Goal: Feedback & Contribution: Submit feedback/report problem

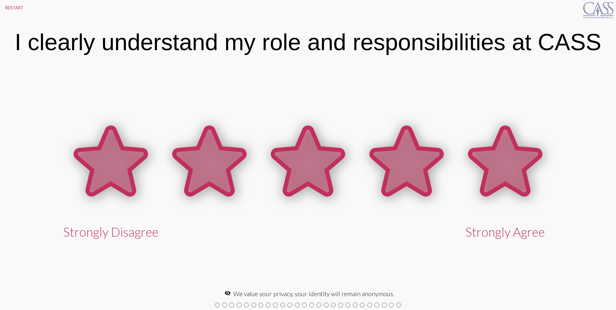
click at [511, 170] on icon at bounding box center [505, 161] width 70 height 67
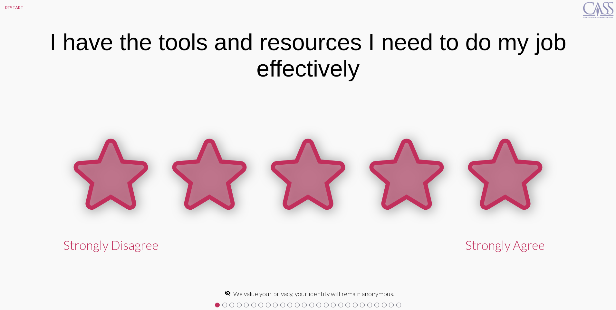
click at [511, 170] on icon at bounding box center [505, 174] width 70 height 67
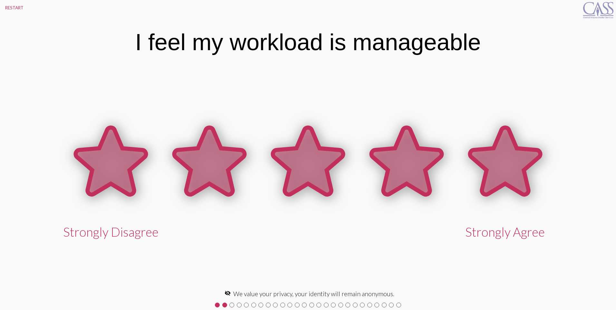
click at [511, 170] on icon at bounding box center [505, 161] width 70 height 67
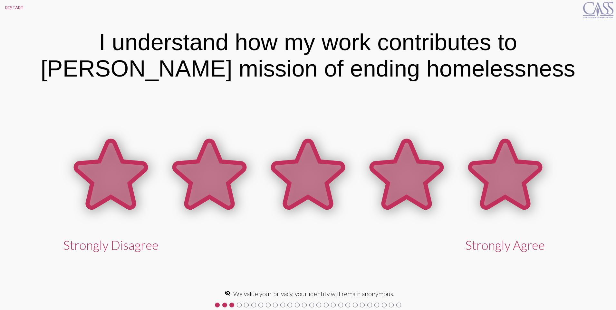
click at [511, 170] on icon at bounding box center [505, 174] width 70 height 67
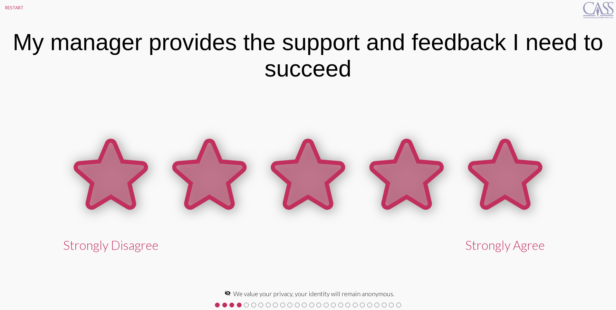
click at [511, 170] on icon at bounding box center [505, 174] width 70 height 67
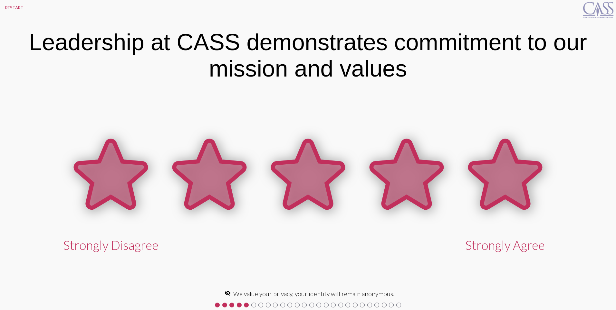
click at [511, 170] on icon at bounding box center [505, 174] width 70 height 67
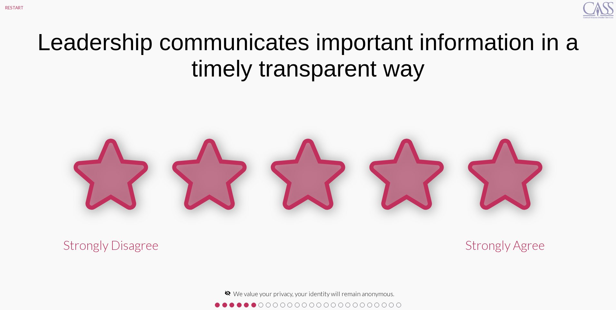
click at [511, 170] on icon at bounding box center [505, 174] width 70 height 67
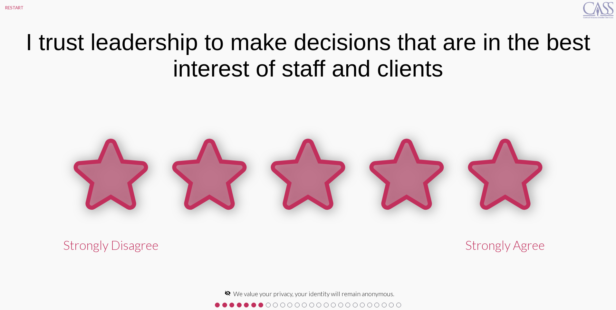
click at [511, 170] on icon at bounding box center [505, 174] width 70 height 67
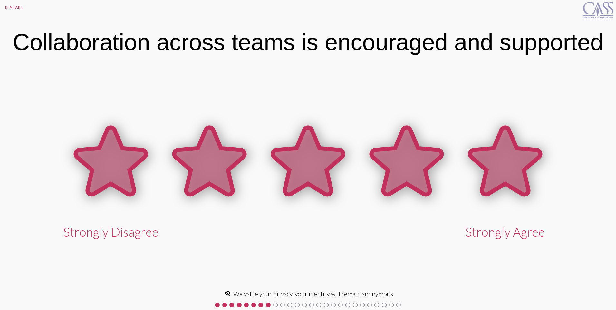
click at [511, 170] on icon at bounding box center [505, 161] width 70 height 67
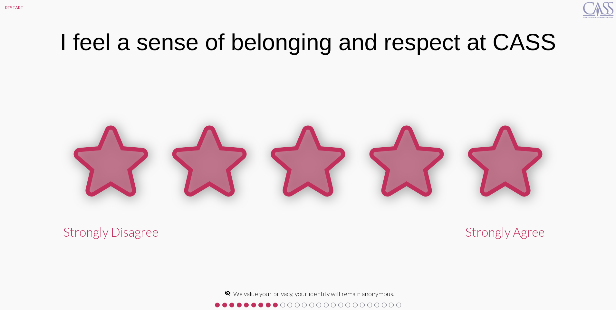
click at [511, 170] on icon at bounding box center [505, 161] width 70 height 67
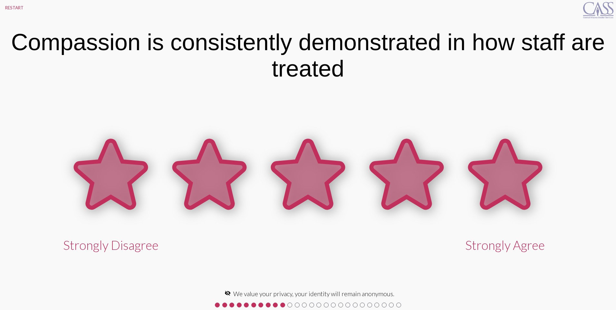
click at [511, 170] on icon at bounding box center [505, 174] width 70 height 67
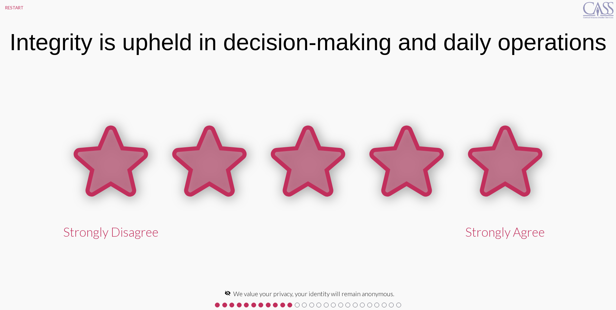
click at [511, 170] on icon at bounding box center [505, 161] width 70 height 67
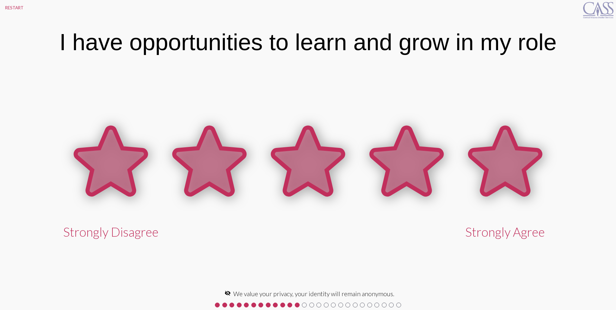
click at [511, 170] on icon at bounding box center [505, 161] width 70 height 67
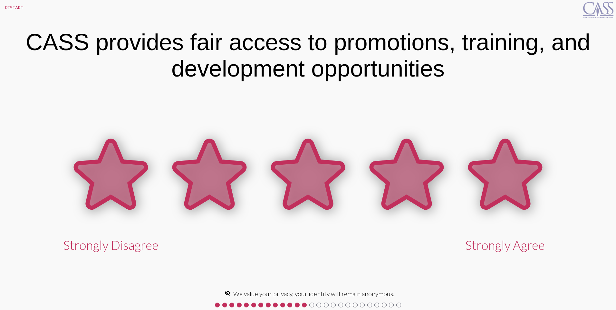
click at [511, 170] on icon at bounding box center [505, 174] width 70 height 67
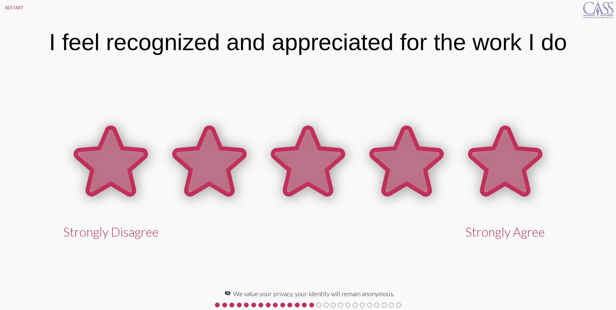
click at [511, 170] on icon at bounding box center [505, 161] width 70 height 67
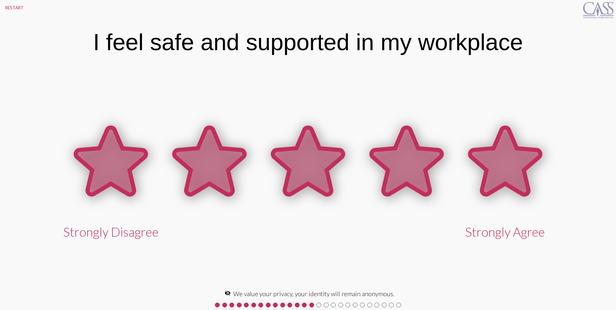
click at [511, 170] on icon at bounding box center [505, 161] width 70 height 67
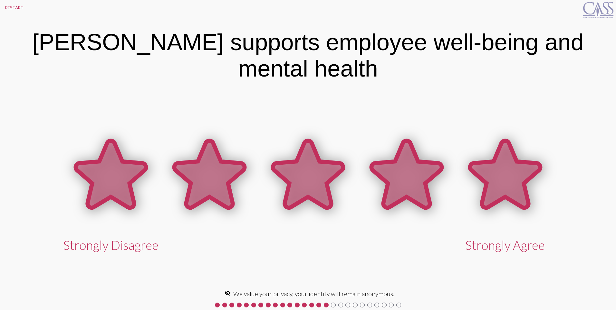
click at [511, 170] on icon at bounding box center [505, 174] width 70 height 67
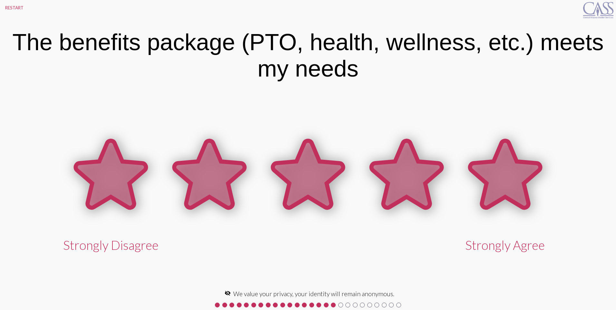
click at [511, 170] on icon at bounding box center [505, 174] width 70 height 67
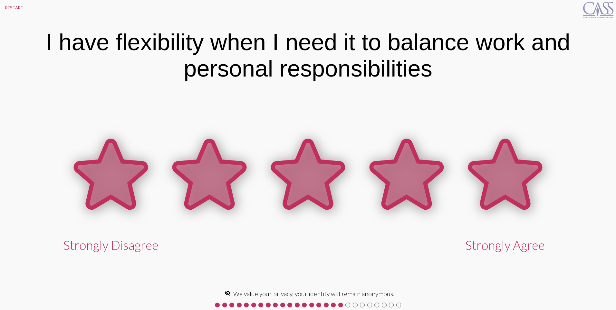
click at [511, 170] on icon at bounding box center [505, 174] width 70 height 67
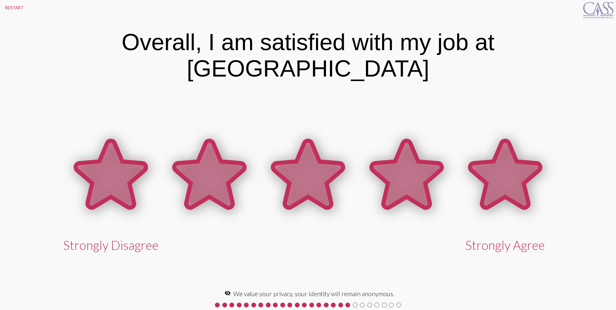
click at [511, 170] on icon at bounding box center [505, 174] width 70 height 67
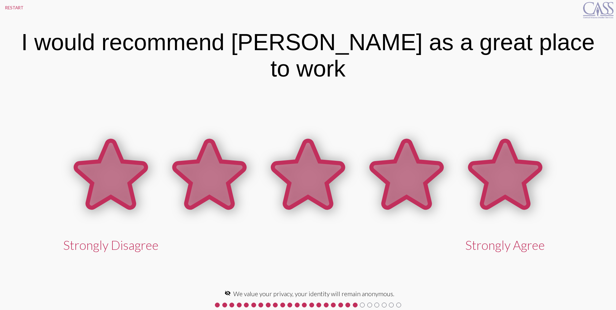
click at [511, 170] on icon at bounding box center [505, 174] width 70 height 67
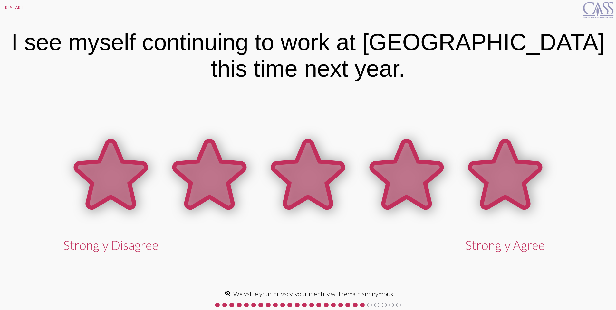
click at [511, 170] on icon at bounding box center [505, 174] width 70 height 67
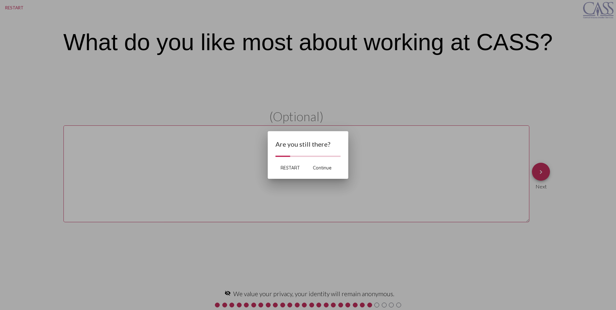
drag, startPoint x: 505, startPoint y: 150, endPoint x: 317, endPoint y: 185, distance: 191.6
click at [501, 152] on div at bounding box center [308, 155] width 616 height 310
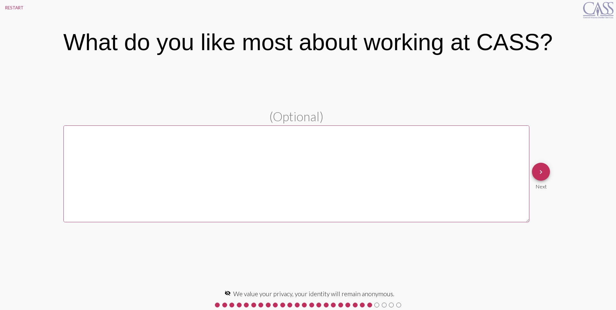
click at [69, 137] on textarea at bounding box center [296, 174] width 466 height 97
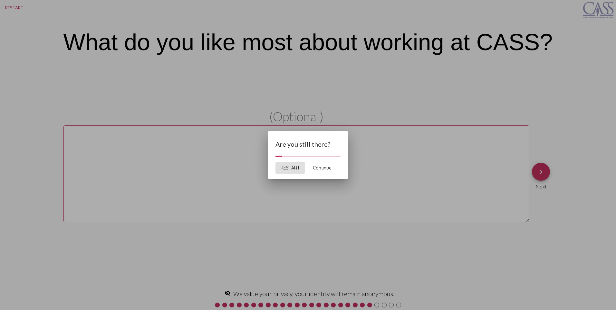
click at [324, 172] on button "Continue" at bounding box center [322, 168] width 29 height 12
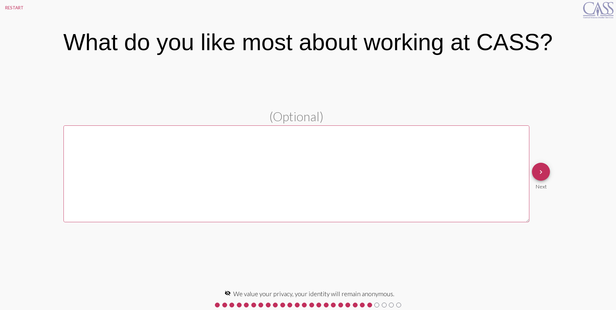
click at [97, 156] on textarea at bounding box center [296, 174] width 466 height 97
click at [75, 138] on textarea at bounding box center [296, 174] width 466 height 97
click at [55, 173] on pl-text-question "(Optional) keyboard_arrow_right Next" at bounding box center [308, 176] width 616 height 134
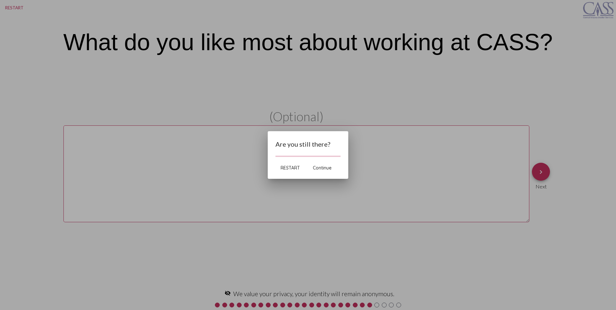
click at [97, 143] on div at bounding box center [308, 155] width 616 height 310
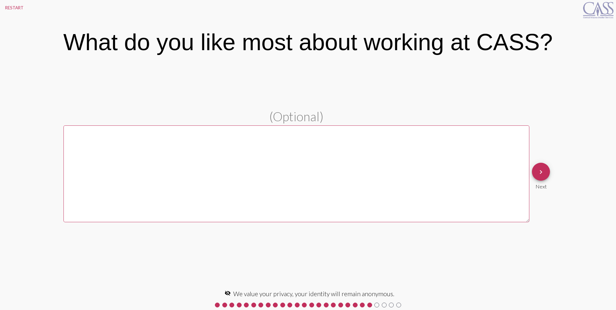
click at [97, 163] on textarea at bounding box center [296, 174] width 466 height 97
click at [97, 165] on textarea at bounding box center [296, 174] width 466 height 97
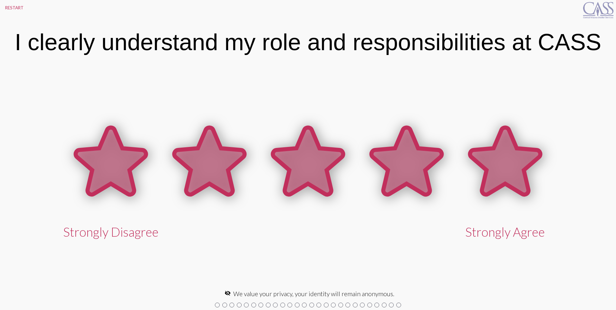
click at [516, 174] on icon at bounding box center [505, 161] width 70 height 67
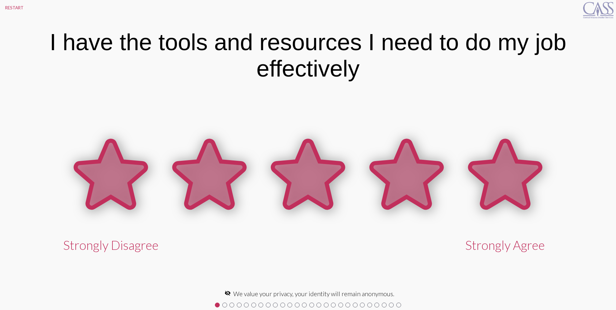
click at [516, 195] on icon at bounding box center [505, 174] width 70 height 67
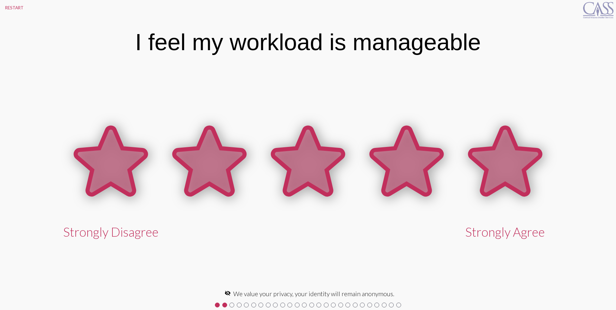
click at [517, 166] on icon at bounding box center [505, 161] width 70 height 67
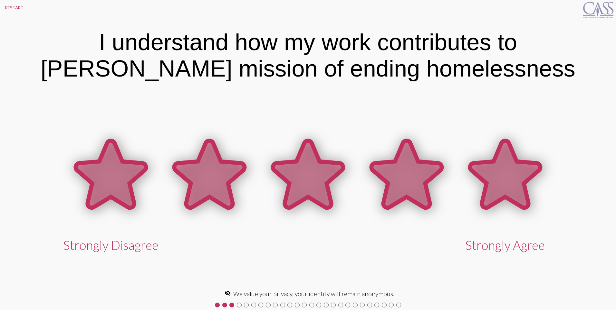
click at [517, 166] on icon at bounding box center [505, 174] width 70 height 67
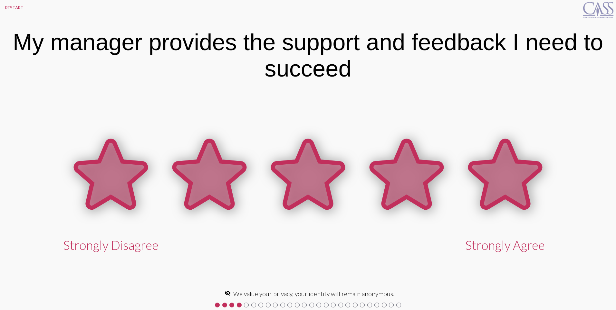
click at [508, 194] on icon at bounding box center [505, 174] width 70 height 67
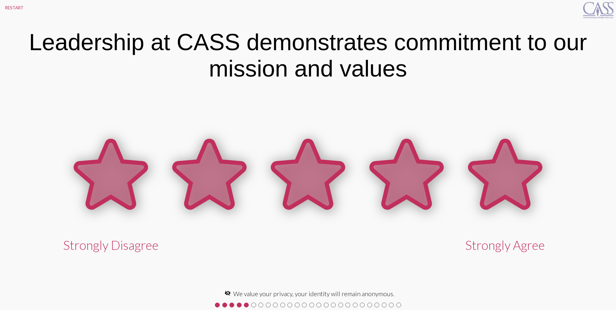
click at [508, 180] on icon at bounding box center [505, 174] width 70 height 67
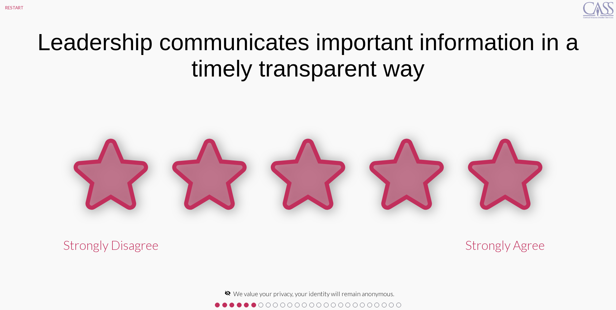
click at [508, 180] on icon at bounding box center [505, 174] width 70 height 67
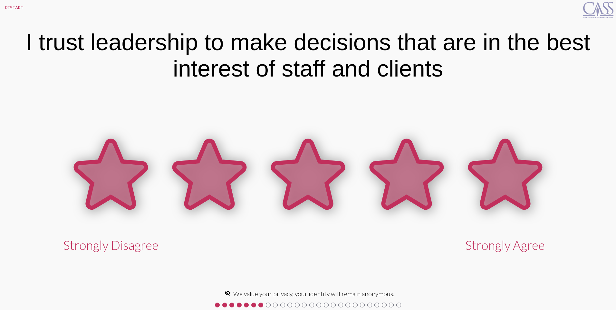
click at [508, 180] on icon at bounding box center [505, 174] width 70 height 67
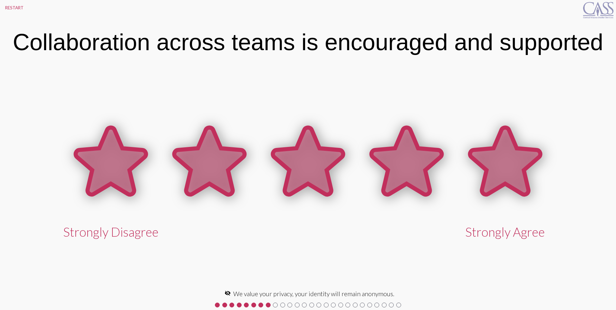
click at [508, 180] on icon at bounding box center [505, 161] width 70 height 67
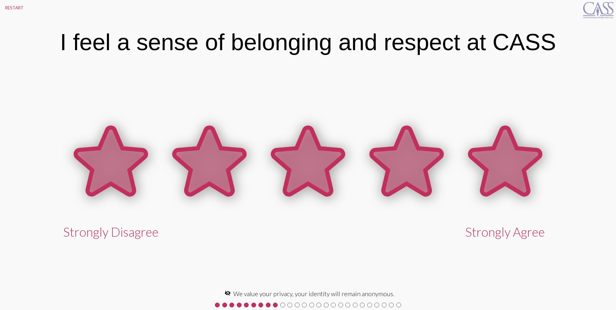
click at [508, 180] on icon at bounding box center [505, 161] width 70 height 67
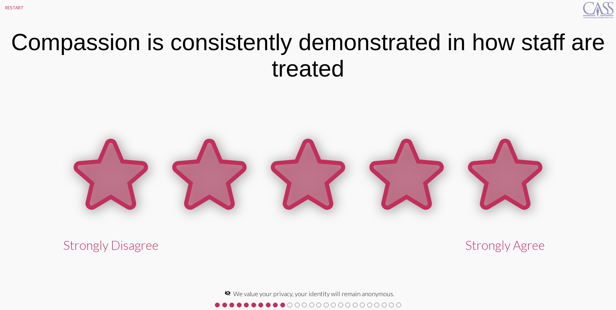
click at [508, 180] on icon at bounding box center [505, 174] width 70 height 67
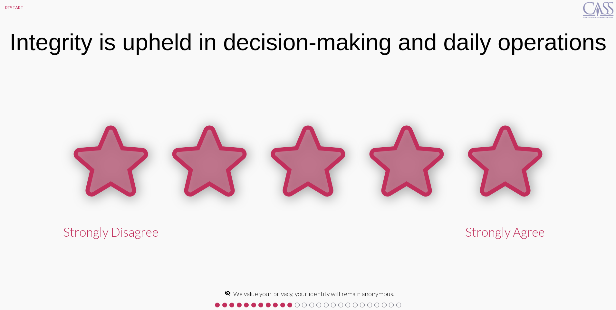
click at [508, 180] on icon at bounding box center [505, 161] width 70 height 67
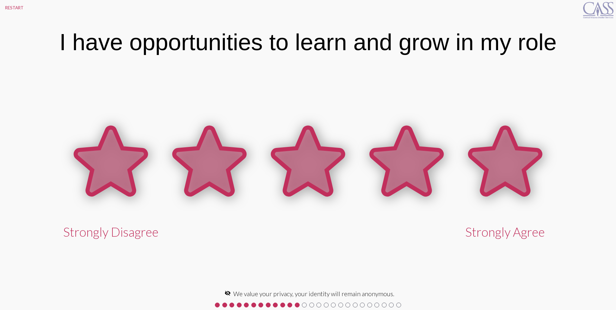
click at [508, 180] on icon at bounding box center [505, 161] width 70 height 67
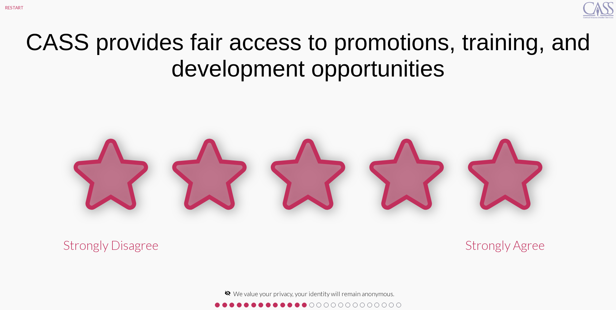
click at [508, 180] on icon at bounding box center [505, 174] width 70 height 67
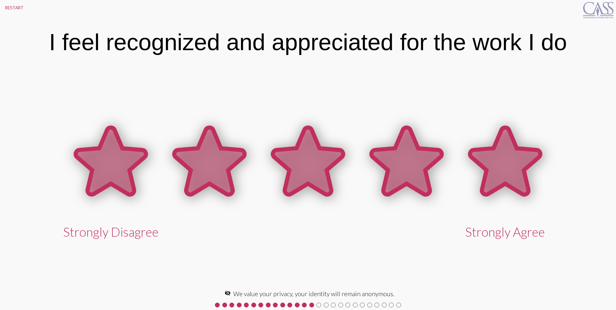
click at [509, 180] on icon at bounding box center [505, 161] width 70 height 67
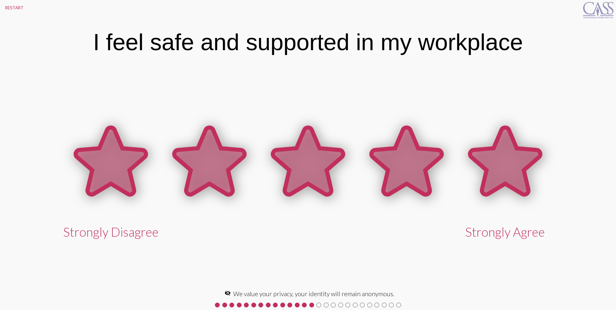
click at [509, 180] on icon at bounding box center [505, 161] width 70 height 67
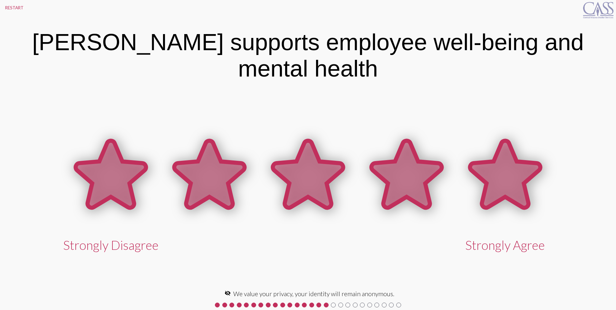
click at [509, 180] on icon at bounding box center [505, 174] width 70 height 67
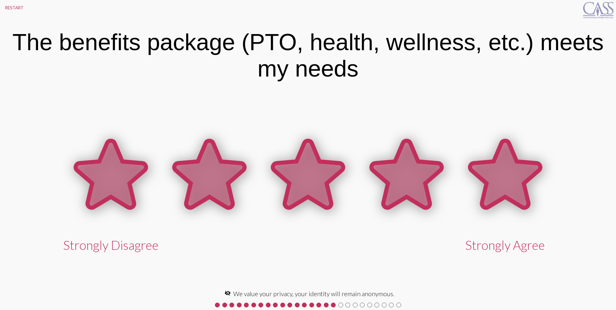
click at [509, 180] on icon at bounding box center [505, 174] width 70 height 67
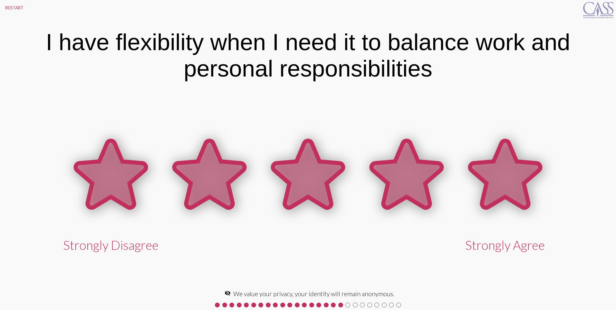
click at [509, 180] on icon at bounding box center [505, 174] width 70 height 67
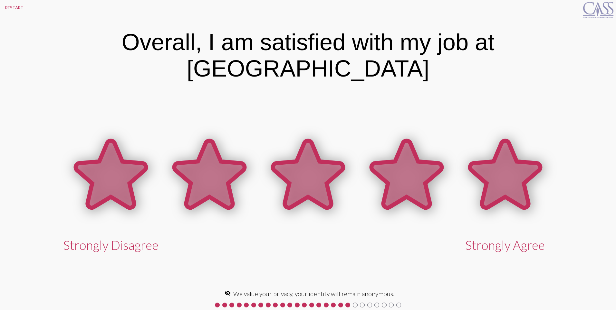
click at [509, 180] on icon at bounding box center [505, 174] width 70 height 67
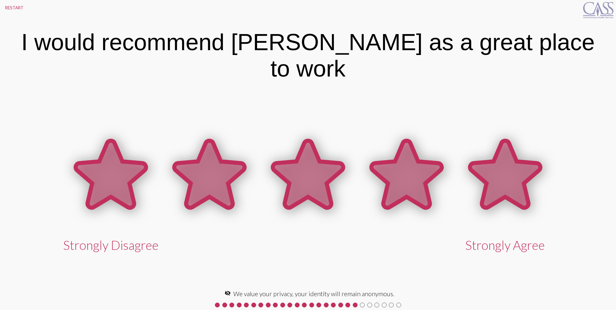
drag, startPoint x: 509, startPoint y: 180, endPoint x: 507, endPoint y: 184, distance: 4.1
click at [507, 184] on icon at bounding box center [505, 174] width 70 height 67
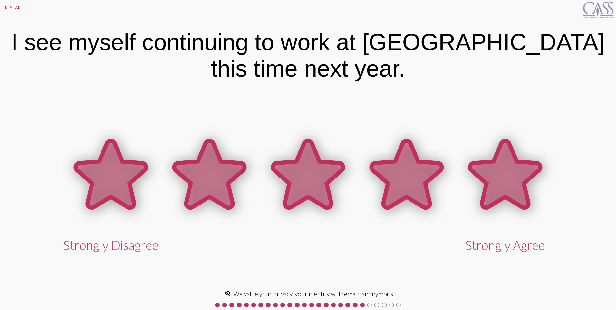
click at [507, 184] on icon at bounding box center [505, 174] width 70 height 67
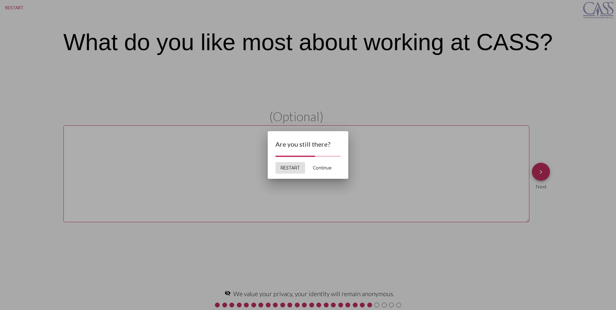
drag, startPoint x: 325, startPoint y: 169, endPoint x: 324, endPoint y: 173, distance: 4.6
click at [324, 173] on button "Continue" at bounding box center [322, 168] width 29 height 12
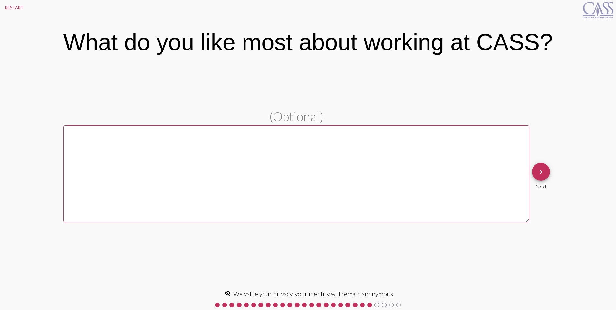
click at [71, 145] on textarea at bounding box center [296, 174] width 466 height 97
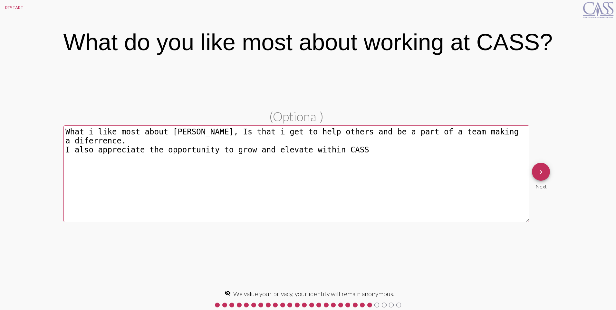
type textarea "What i like most about [PERSON_NAME], Is that i get to help others and be a par…"
click at [539, 173] on mat-icon "keyboard_arrow_right" at bounding box center [541, 172] width 8 height 8
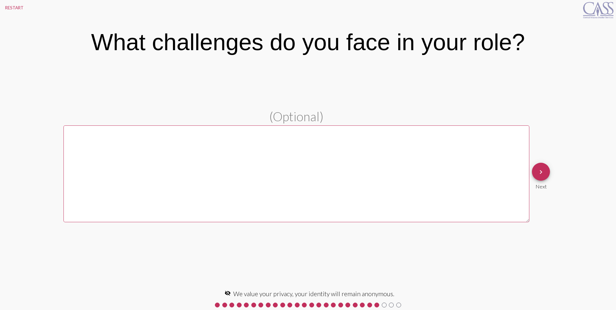
click at [72, 140] on textarea at bounding box center [296, 174] width 466 height 97
type textarea "N"
type textarea "Not enough time to conquer barriers that clients may have"
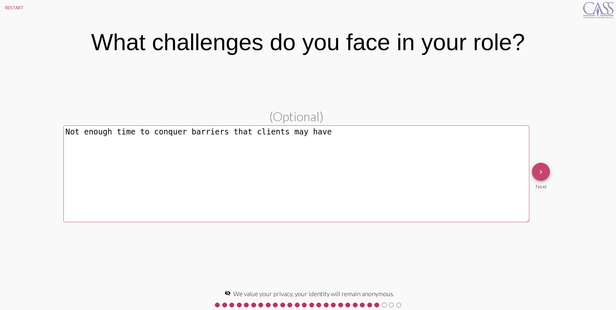
click at [541, 173] on mat-icon "keyboard_arrow_right" at bounding box center [541, 172] width 8 height 8
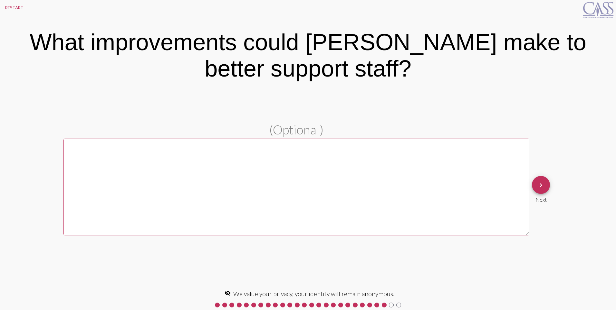
click at [73, 147] on textarea at bounding box center [296, 187] width 466 height 97
type textarea "n"
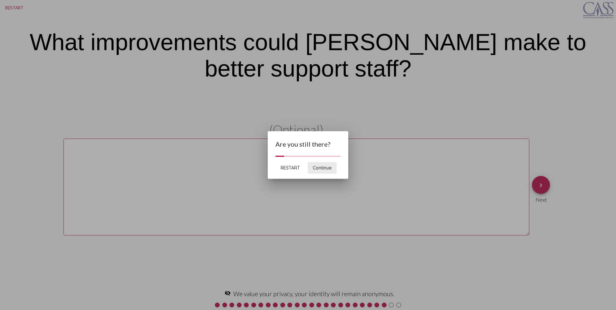
click at [326, 167] on span "Continue" at bounding box center [322, 168] width 19 height 6
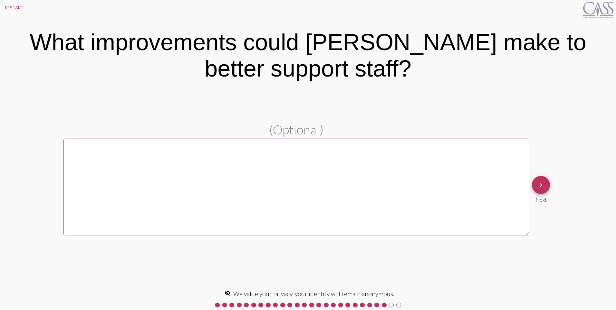
click at [74, 153] on textarea at bounding box center [296, 187] width 466 height 97
type textarea "N/A"
click at [540, 183] on mat-icon "keyboard_arrow_right" at bounding box center [541, 186] width 8 height 8
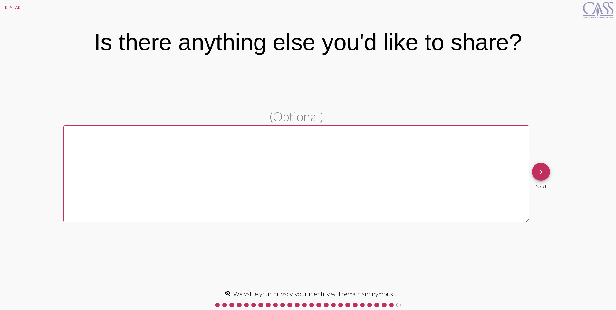
click at [88, 147] on textarea at bounding box center [296, 174] width 466 height 97
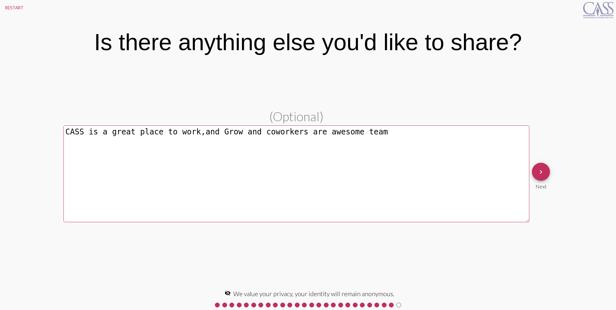
type textarea "CASS is a great place to work,and Grow and coworkers are awesome team"
click at [541, 174] on mat-icon "keyboard_arrow_right" at bounding box center [541, 172] width 8 height 8
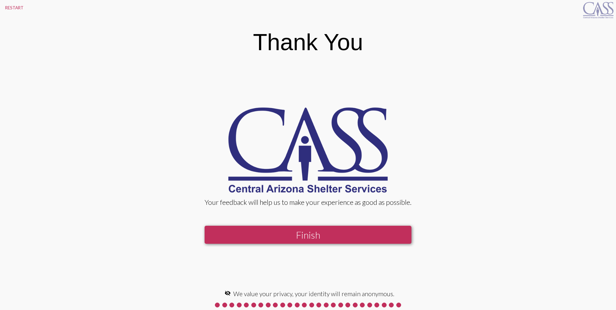
click at [314, 232] on button "Finish" at bounding box center [307, 235] width 207 height 18
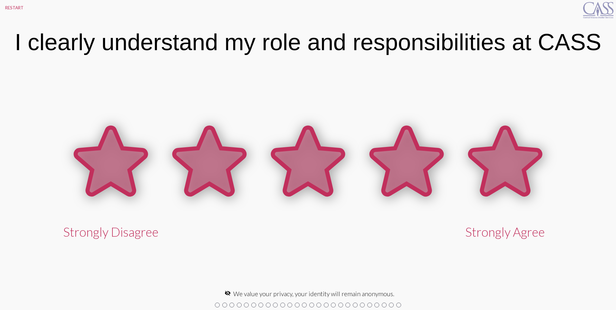
click at [514, 169] on icon at bounding box center [505, 161] width 70 height 67
